Goal: Task Accomplishment & Management: Manage account settings

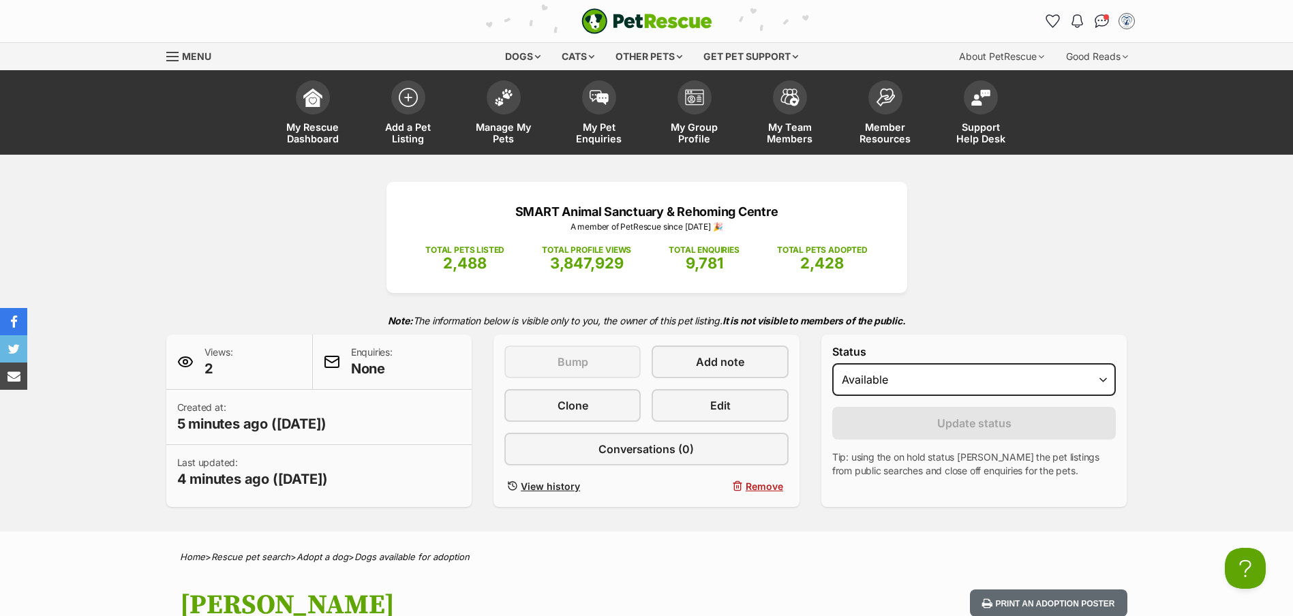
click at [498, 136] on span "Manage My Pets" at bounding box center [503, 132] width 61 height 23
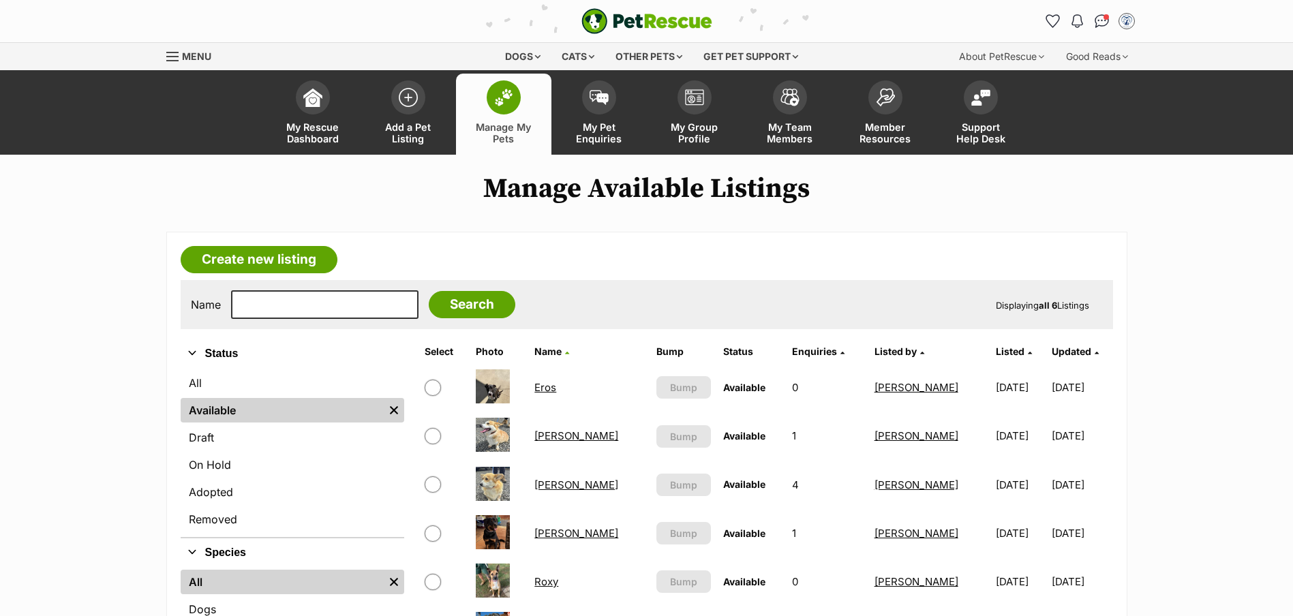
click at [410, 102] on img at bounding box center [408, 97] width 19 height 19
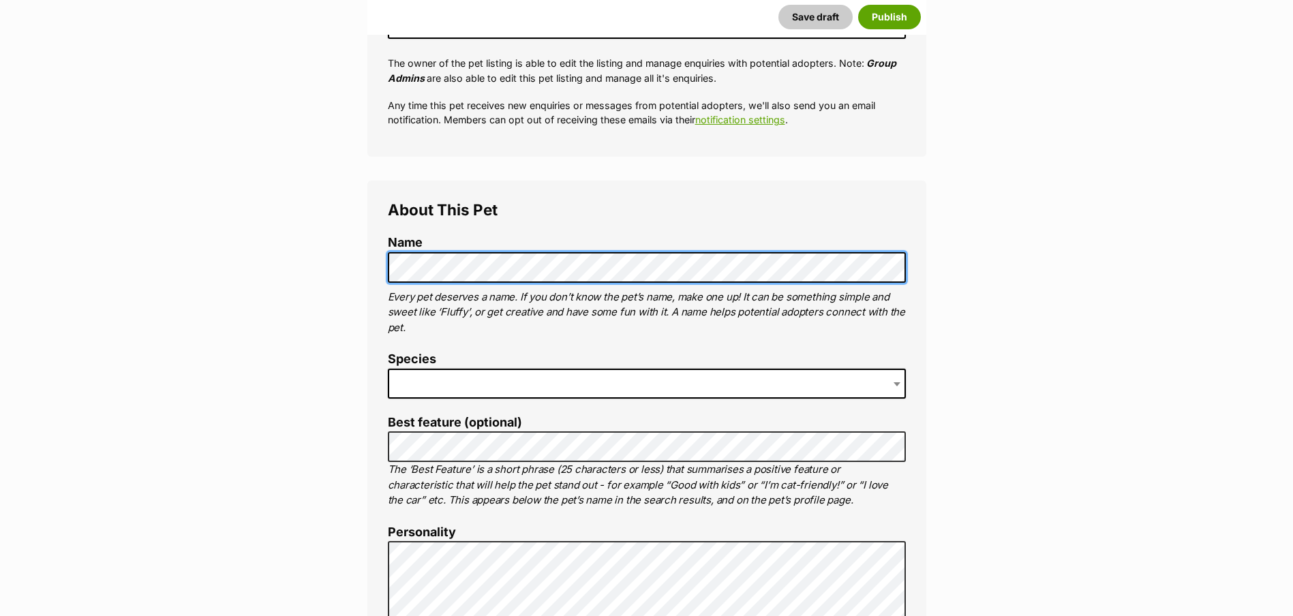
scroll to position [341, 0]
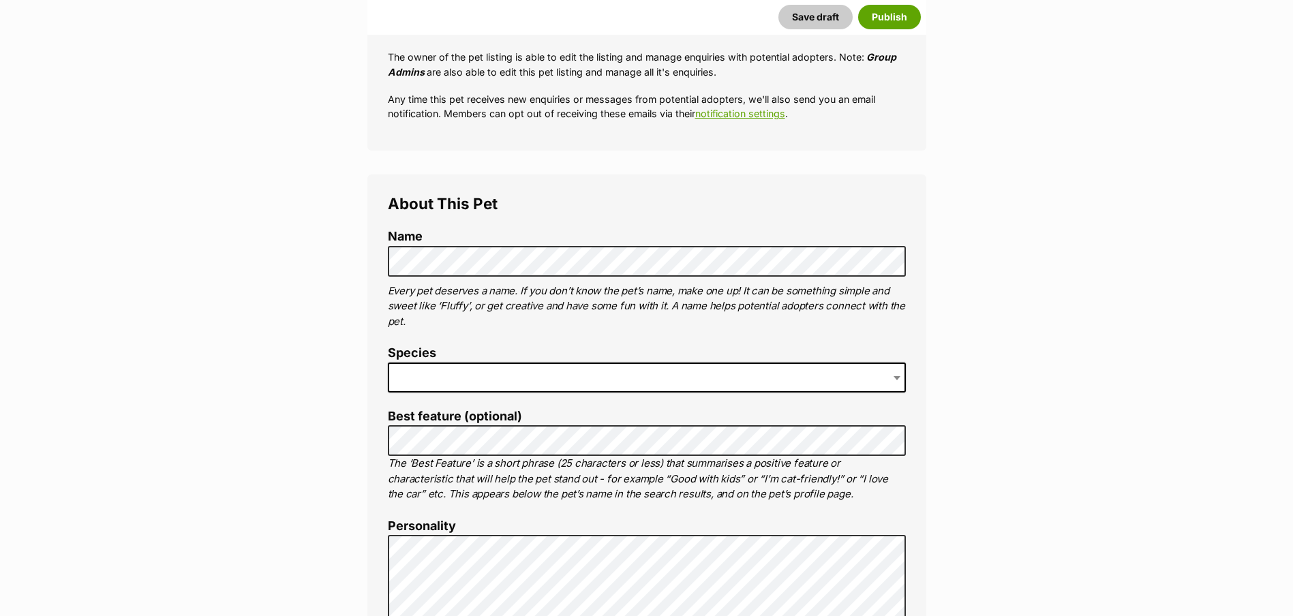
click at [447, 381] on span at bounding box center [647, 378] width 518 height 30
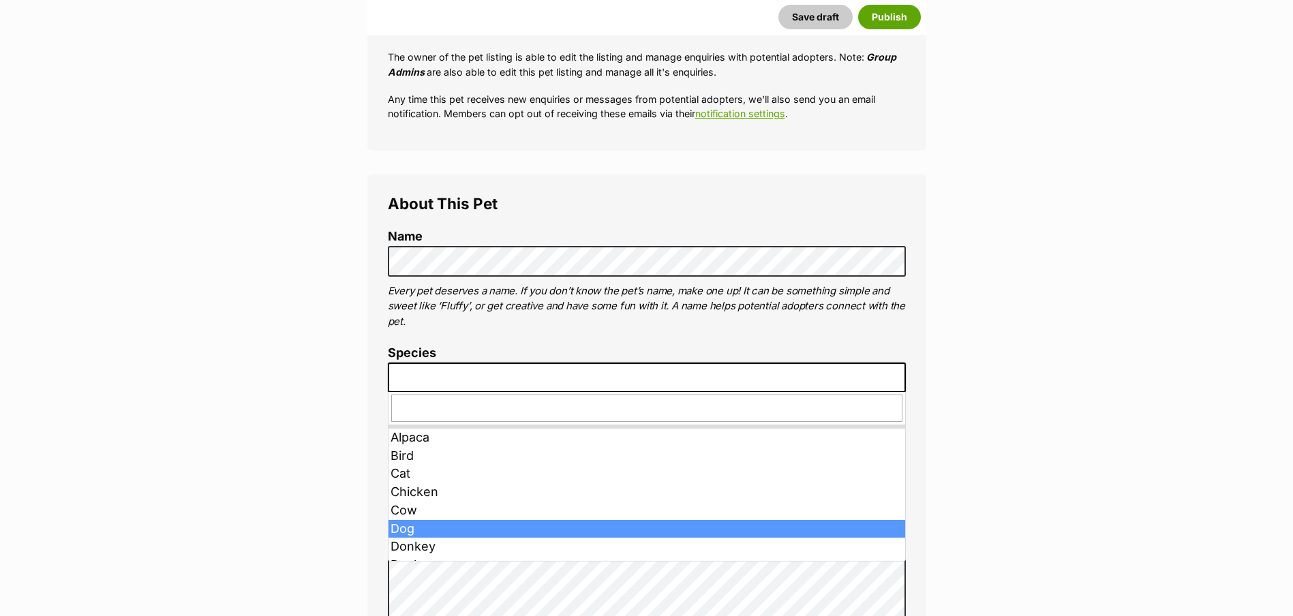
drag, startPoint x: 409, startPoint y: 532, endPoint x: 361, endPoint y: 457, distance: 88.9
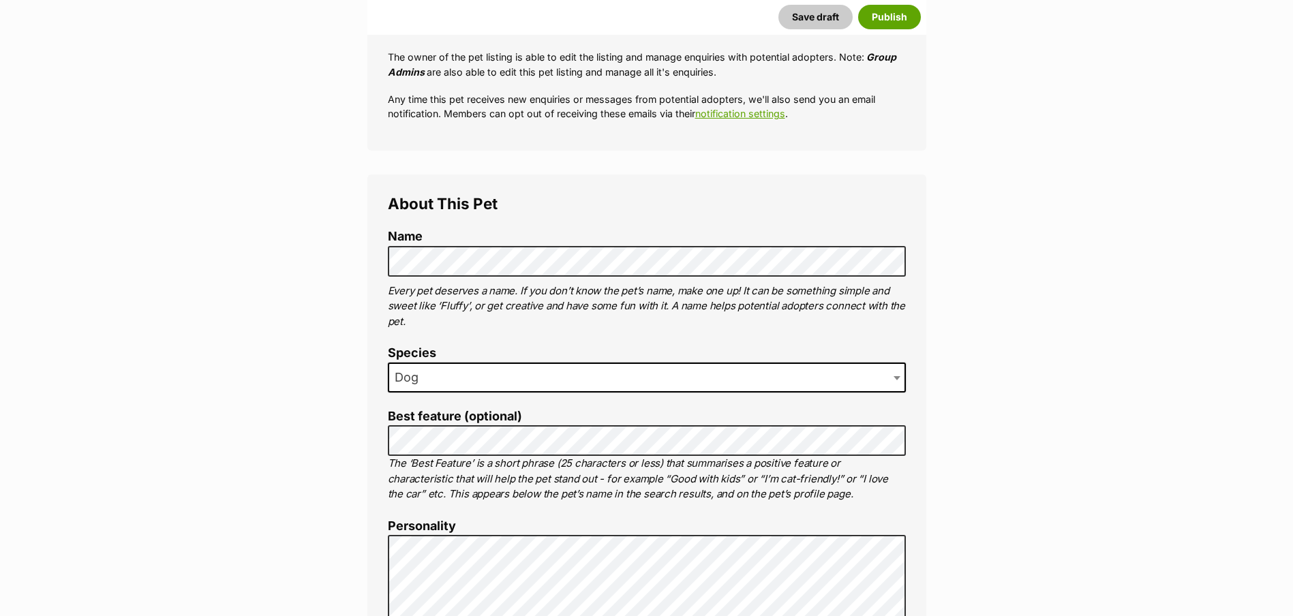
scroll to position [477, 0]
